Goal: Information Seeking & Learning: Learn about a topic

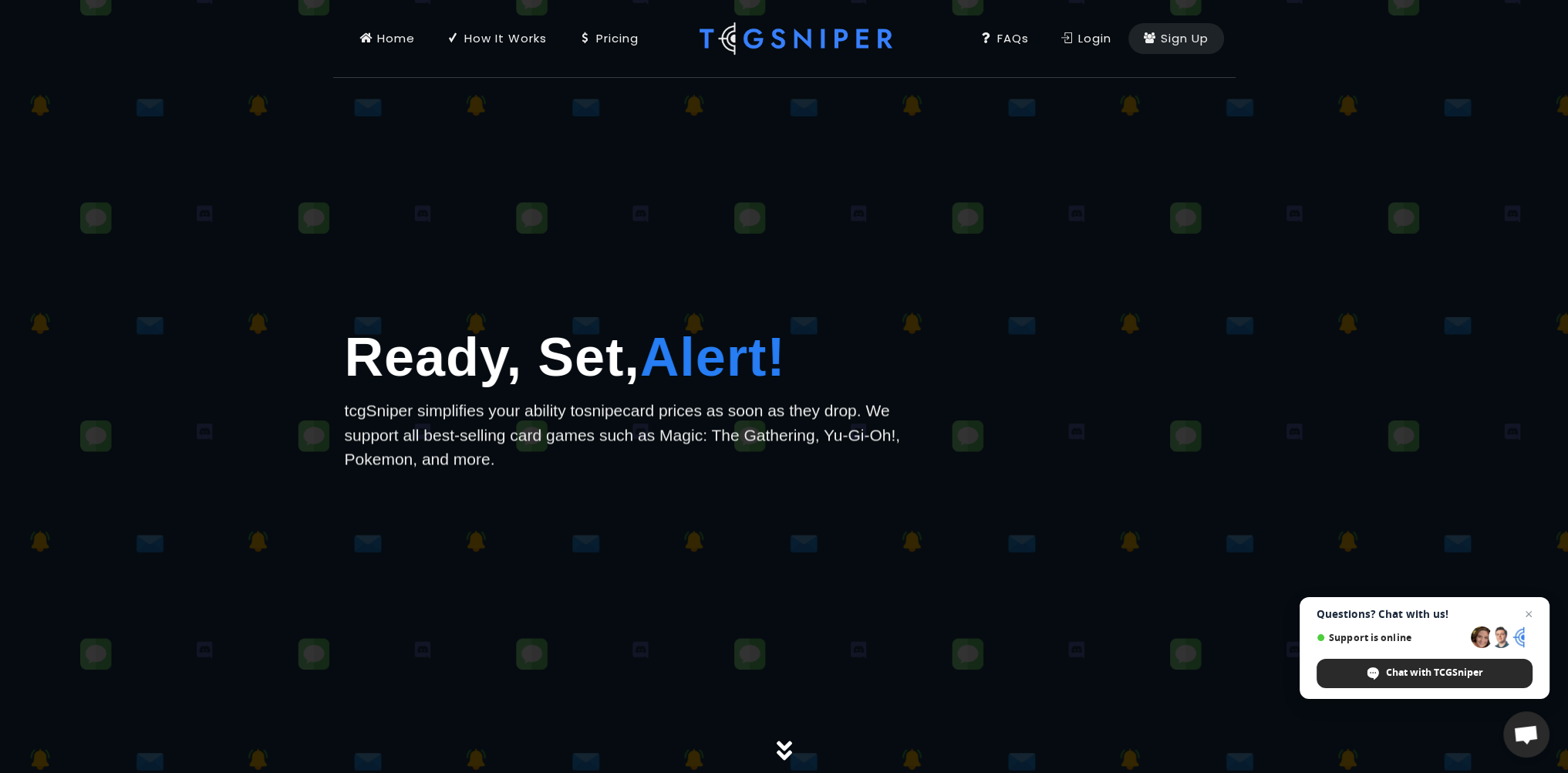
click at [602, 35] on div "Pricing" at bounding box center [608, 39] width 59 height 17
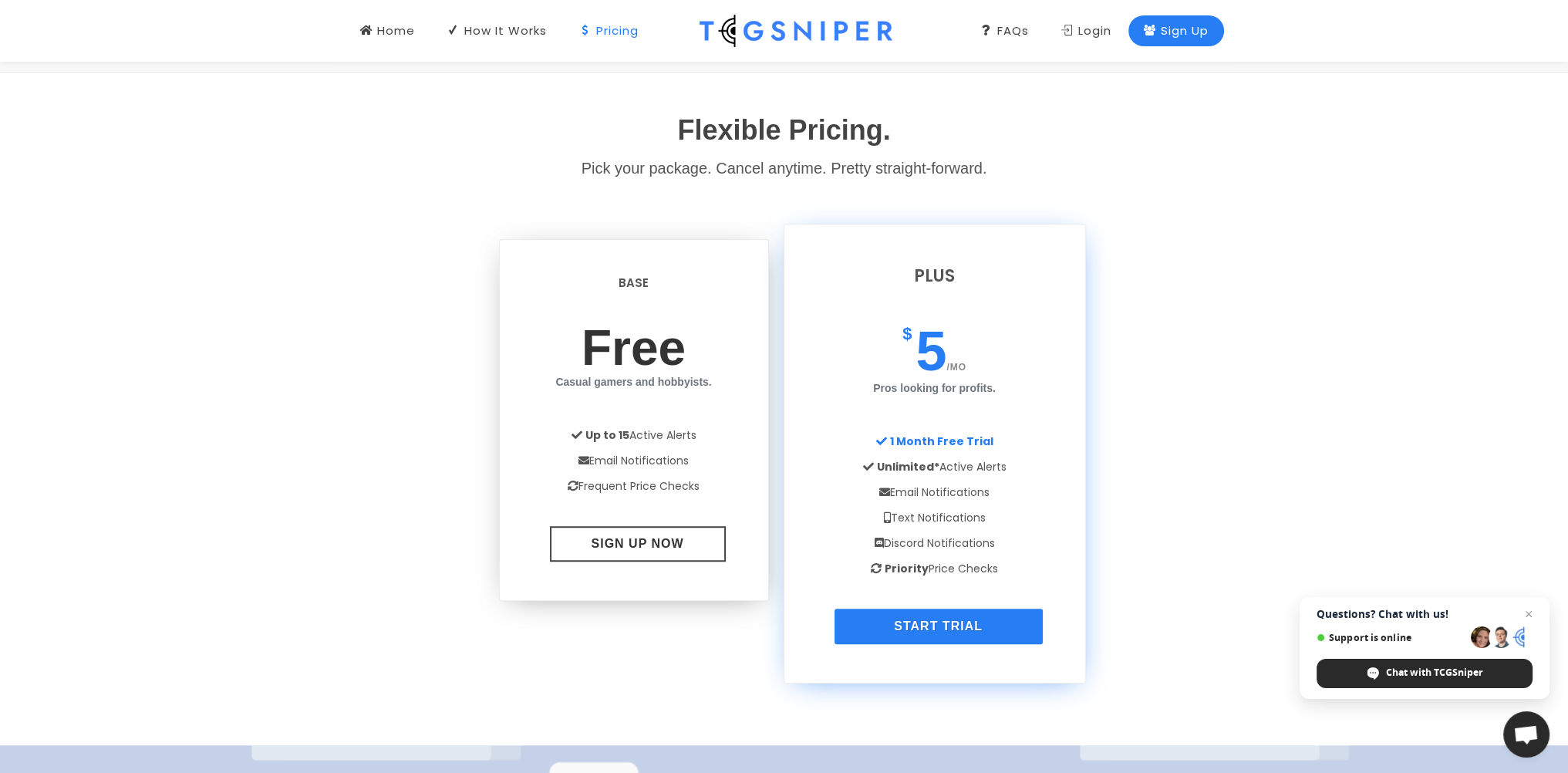
scroll to position [1259, 0]
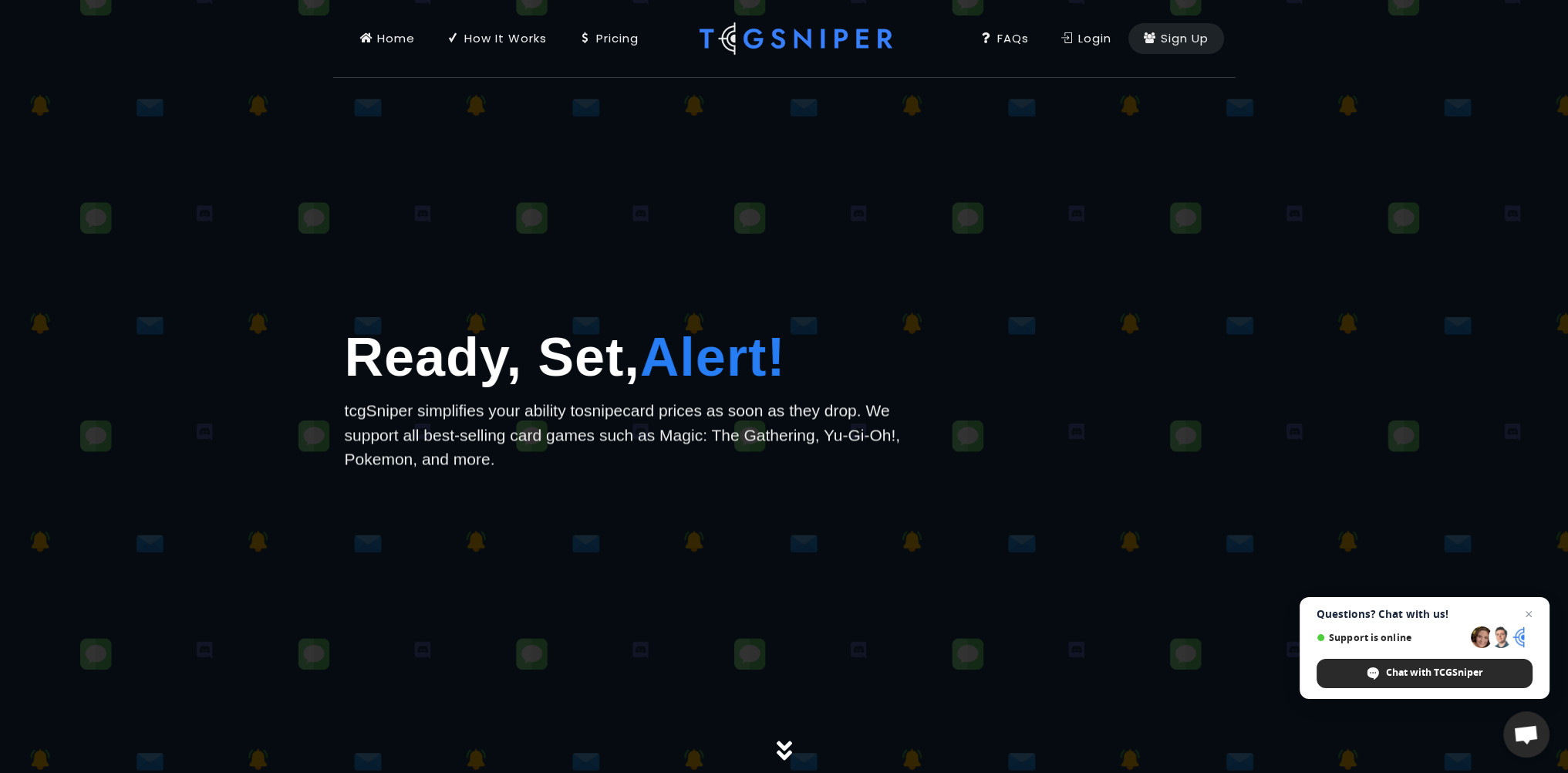
click at [615, 39] on div "Pricing" at bounding box center [608, 39] width 59 height 17
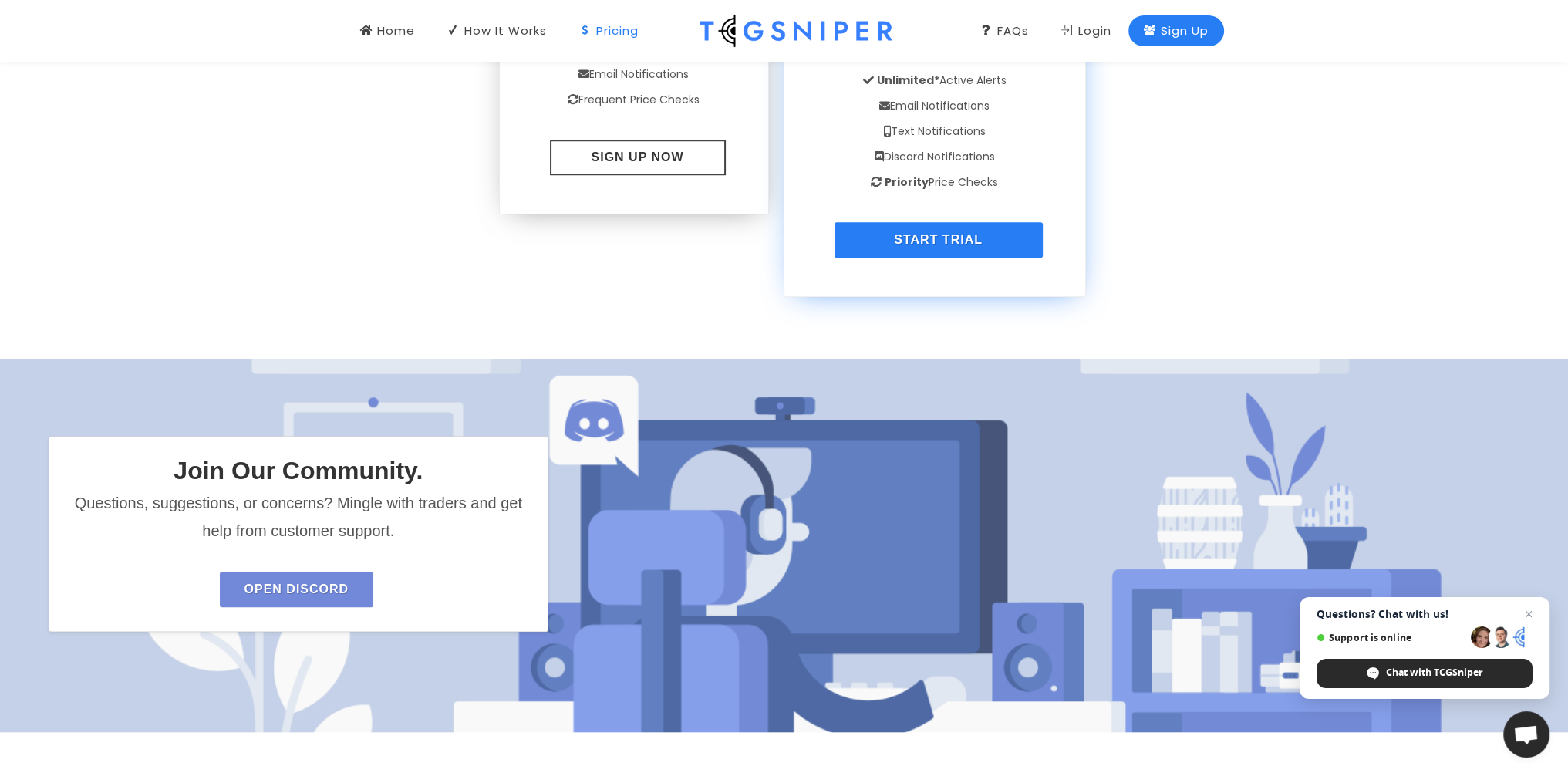
scroll to position [1336, 0]
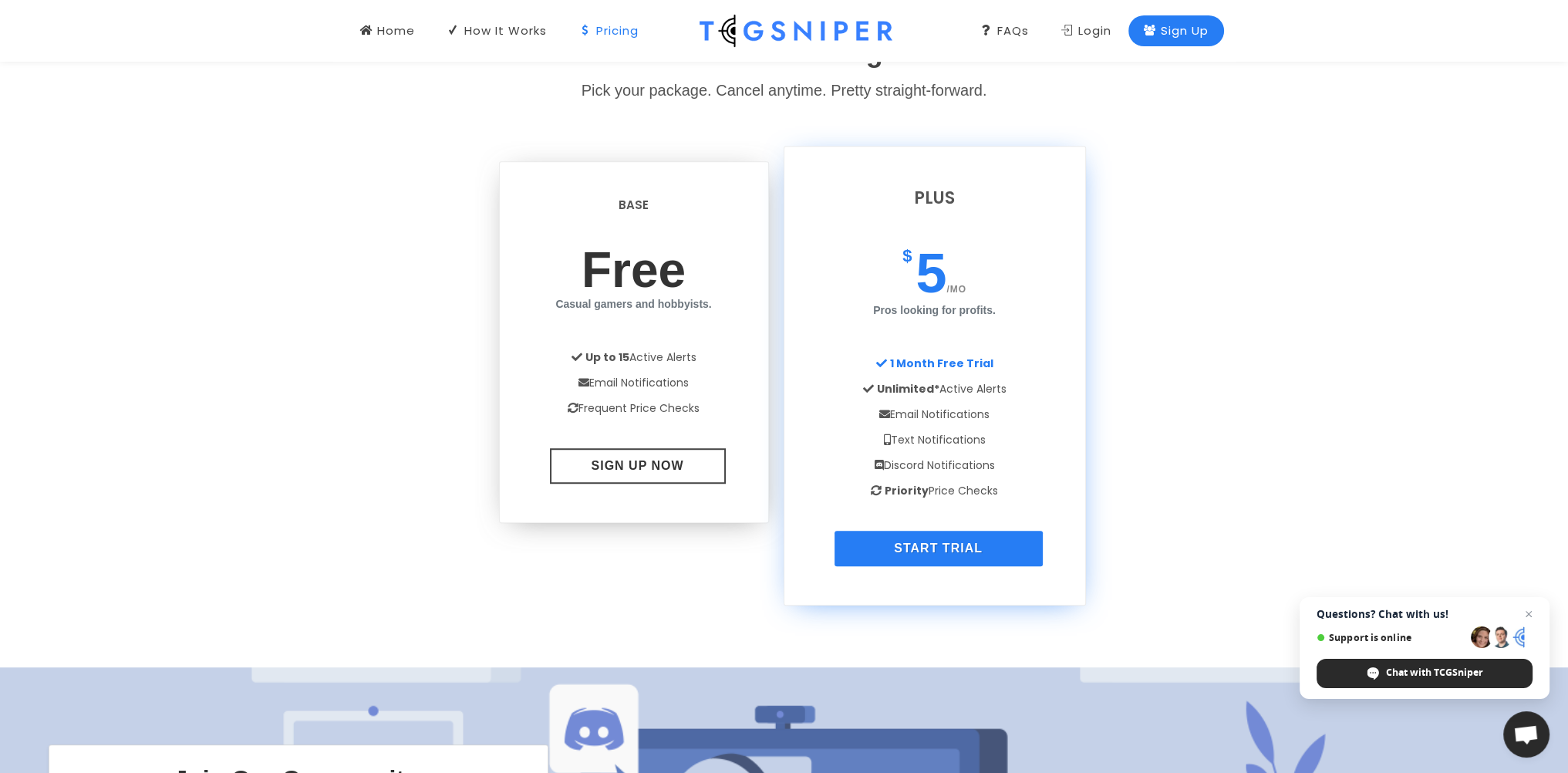
click at [1299, 179] on div "How It Works. Price drop alerts for TCGplayer.com listings. Provide a listing U…" at bounding box center [784, 507] width 1568 height 2171
